Goal: Find specific page/section: Find specific page/section

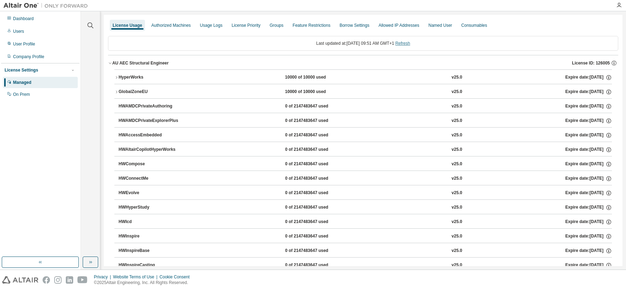
click at [410, 43] on link "Refresh" at bounding box center [402, 43] width 15 height 5
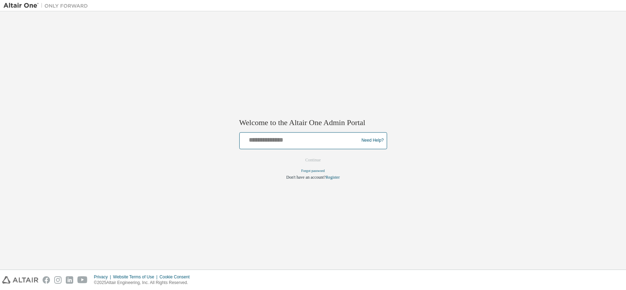
click at [276, 140] on input "text" at bounding box center [300, 139] width 116 height 10
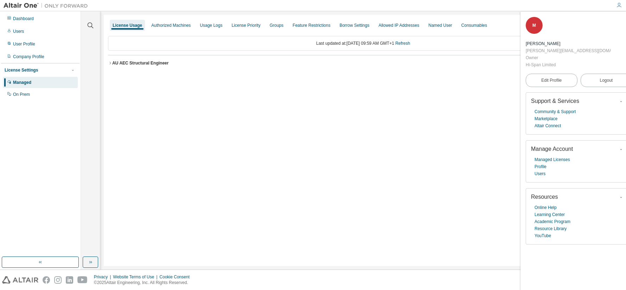
click at [115, 62] on div "AU AEC Structural Engineer" at bounding box center [140, 63] width 56 height 6
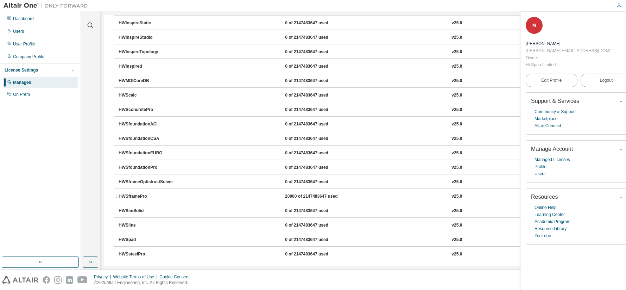
scroll to position [610, 0]
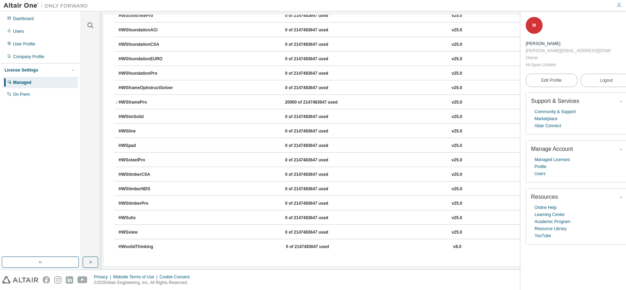
click at [136, 104] on div "HWSframePro" at bounding box center [150, 102] width 63 height 6
